Goal: Transaction & Acquisition: Purchase product/service

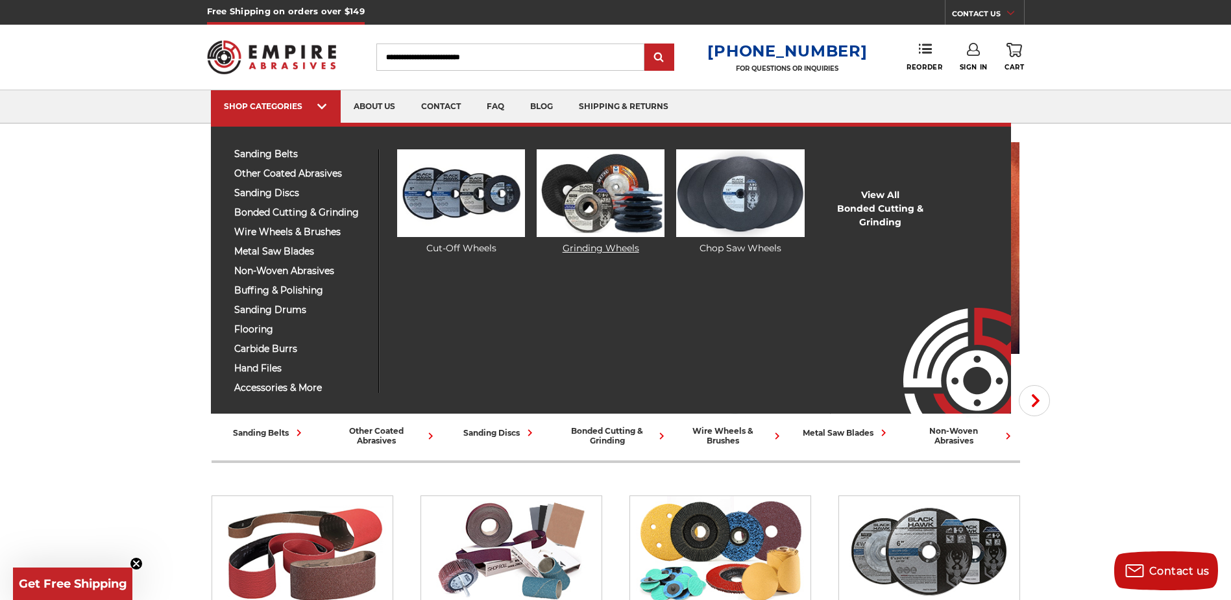
click at [592, 206] on img at bounding box center [601, 193] width 128 height 88
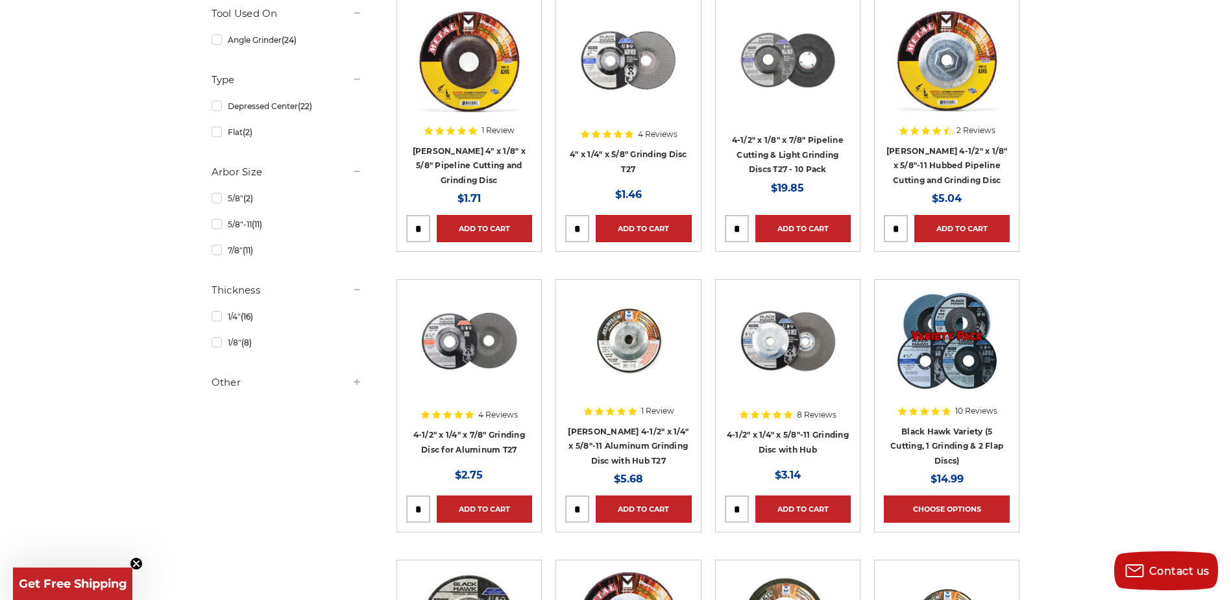
scroll to position [324, 0]
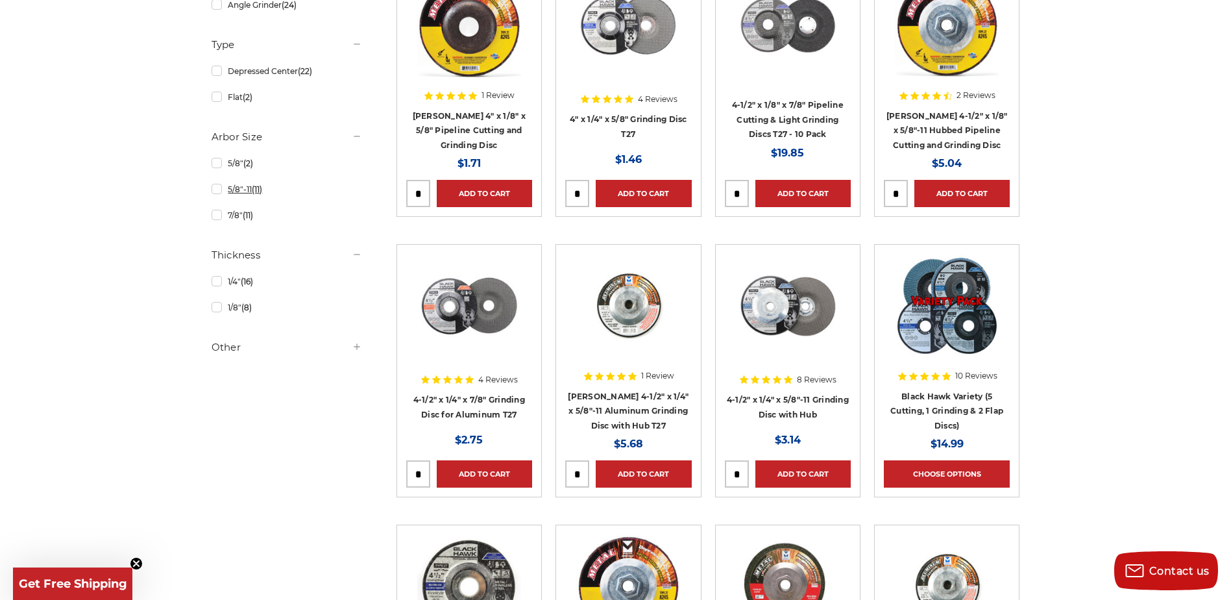
click at [217, 188] on link "5/8"-11 (11)" at bounding box center [287, 189] width 151 height 23
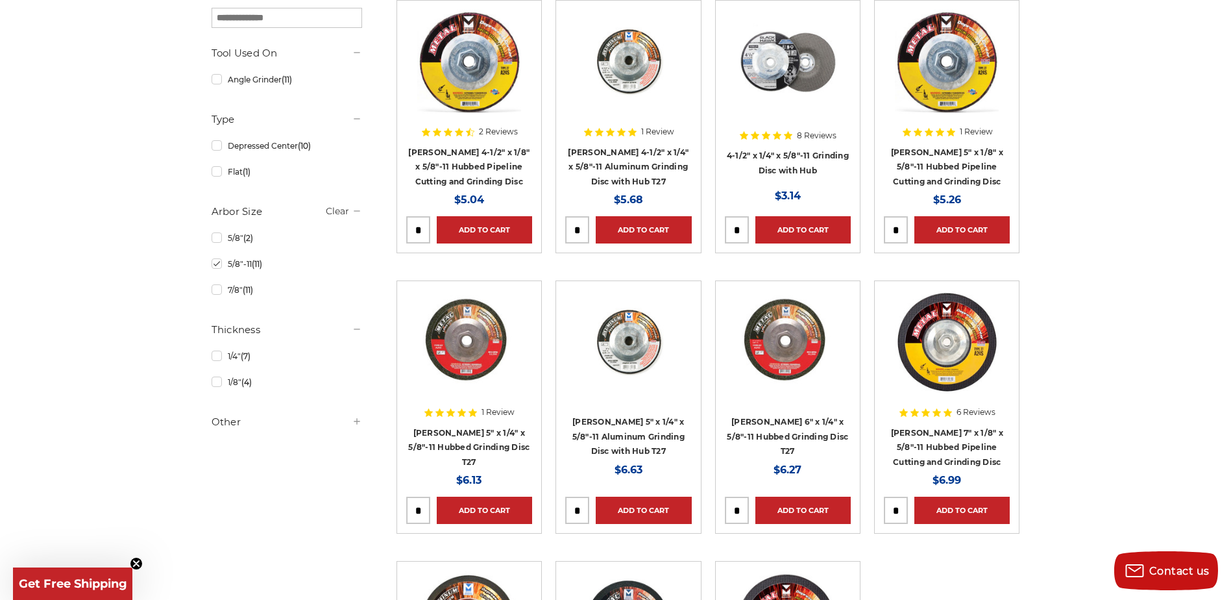
scroll to position [324, 0]
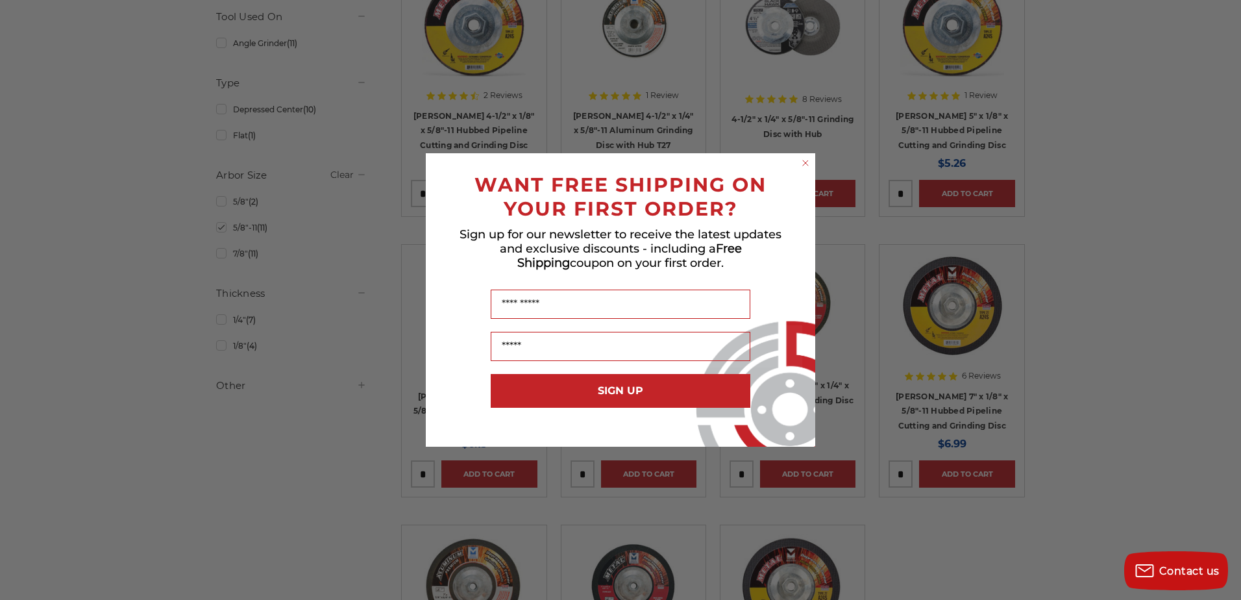
click at [805, 164] on circle "Close dialog" at bounding box center [806, 163] width 12 height 12
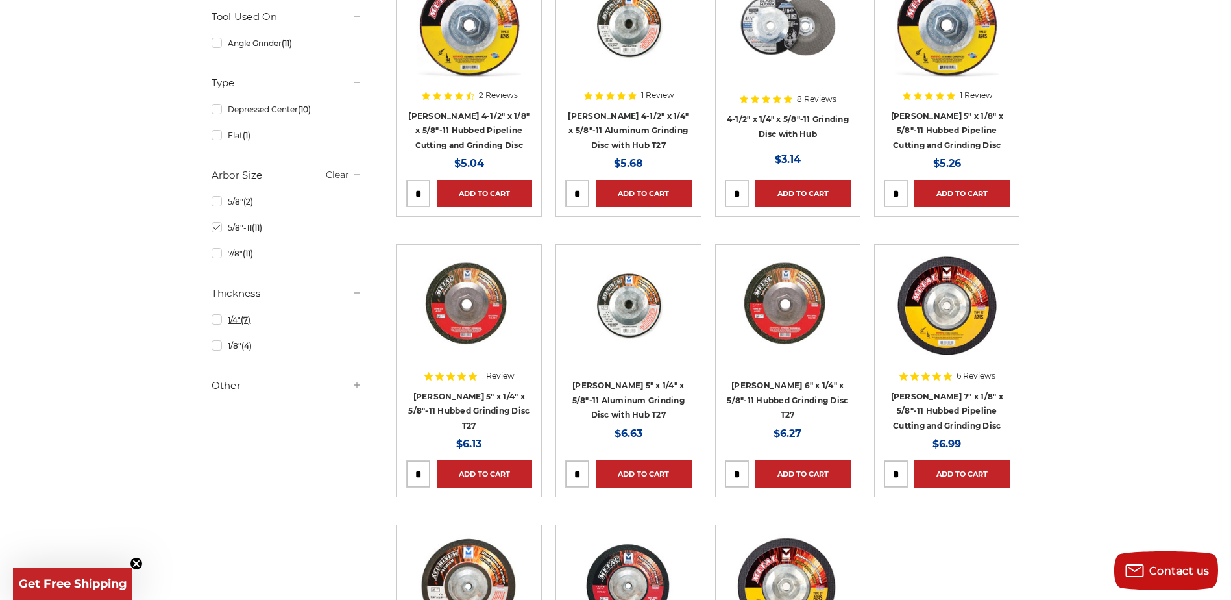
click at [228, 323] on link "1/4" (7)" at bounding box center [287, 319] width 151 height 23
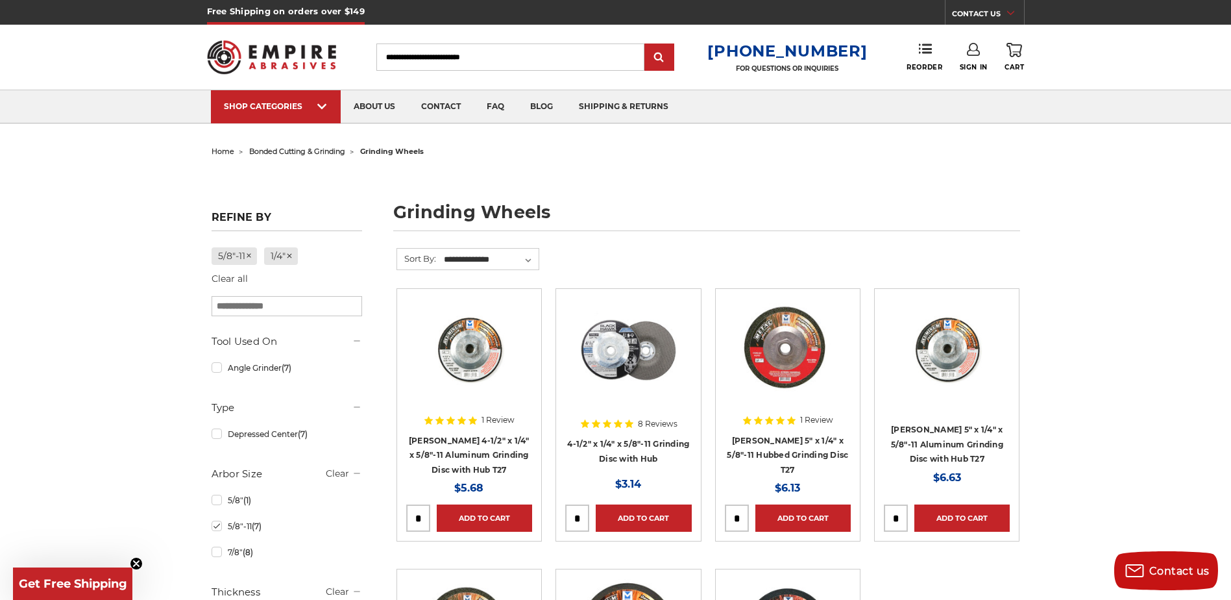
click at [1103, 286] on div "home bonded cutting & grinding grinding wheels grinding wheels Refine by 5/8"-1…" at bounding box center [615, 502] width 1231 height 720
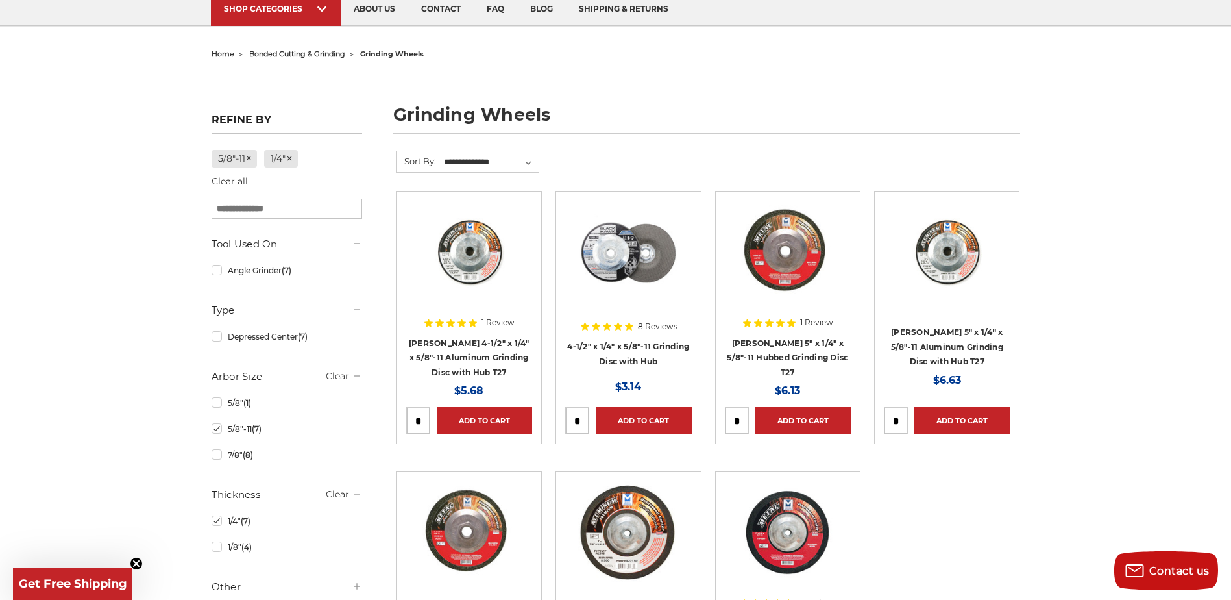
scroll to position [130, 0]
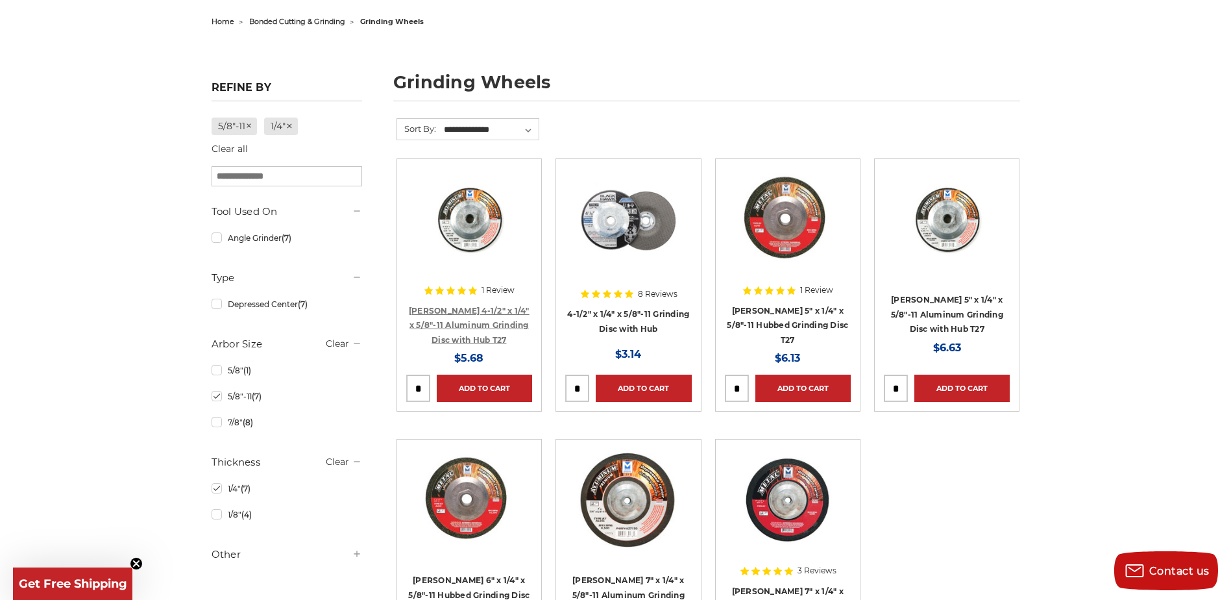
click at [495, 323] on link "[PERSON_NAME] 4-1/2" x 1/4" x 5/8"-11 Aluminum Grinding Disc with Hub T27" at bounding box center [469, 325] width 121 height 39
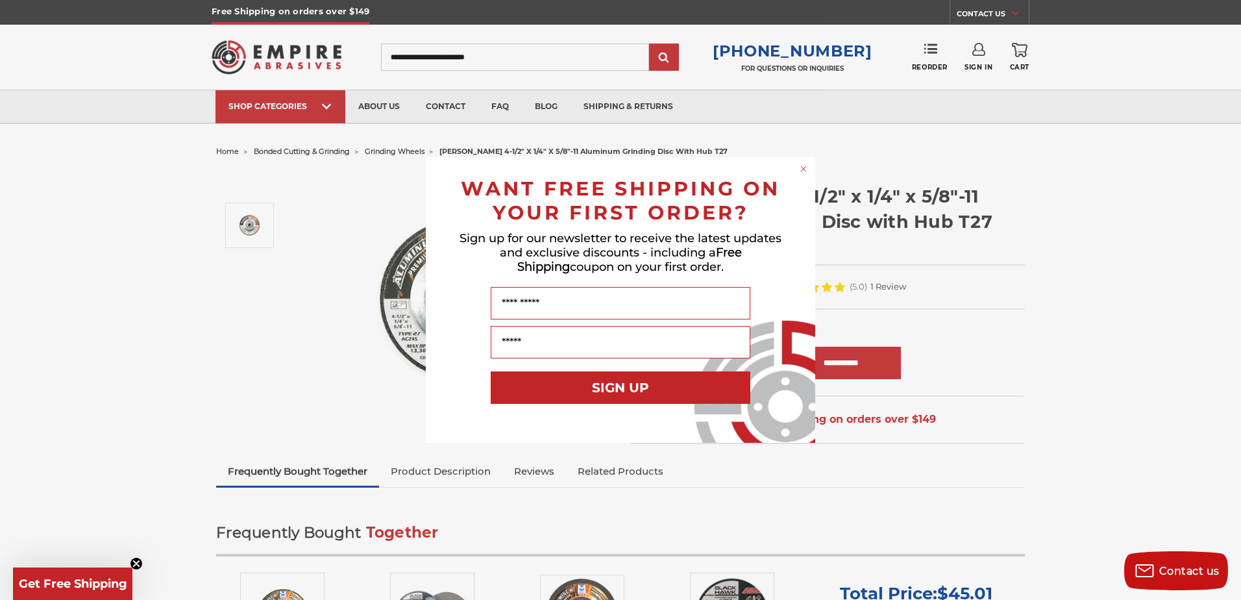
click at [805, 170] on icon "Close dialog" at bounding box center [803, 168] width 5 height 5
